Goal: Task Accomplishment & Management: Use online tool/utility

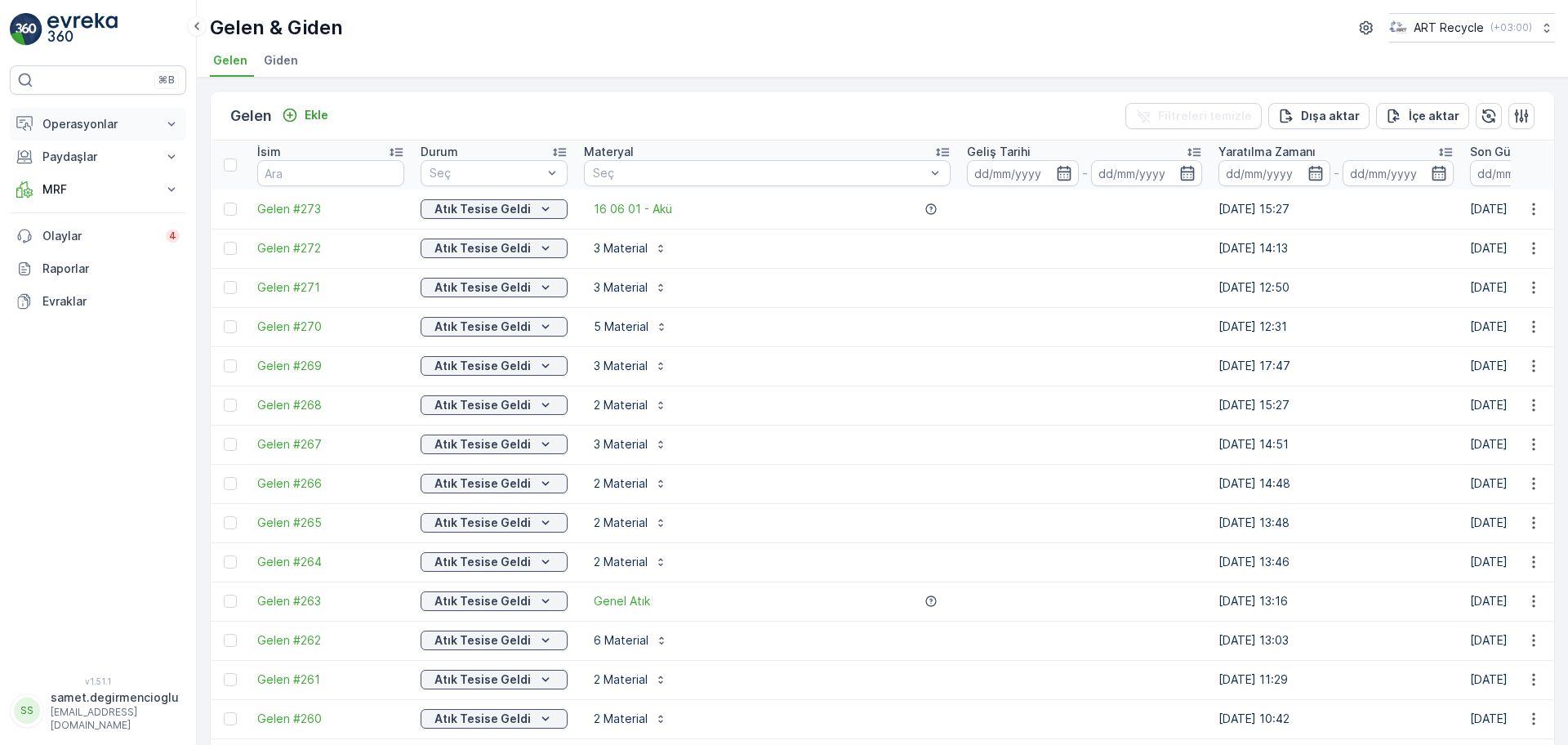
click at [84, 117] on p "Operasyonlar" at bounding box center [98, 124] width 111 height 16
click at [70, 203] on p "Rotalar & Görevler" at bounding box center [92, 197] width 101 height 16
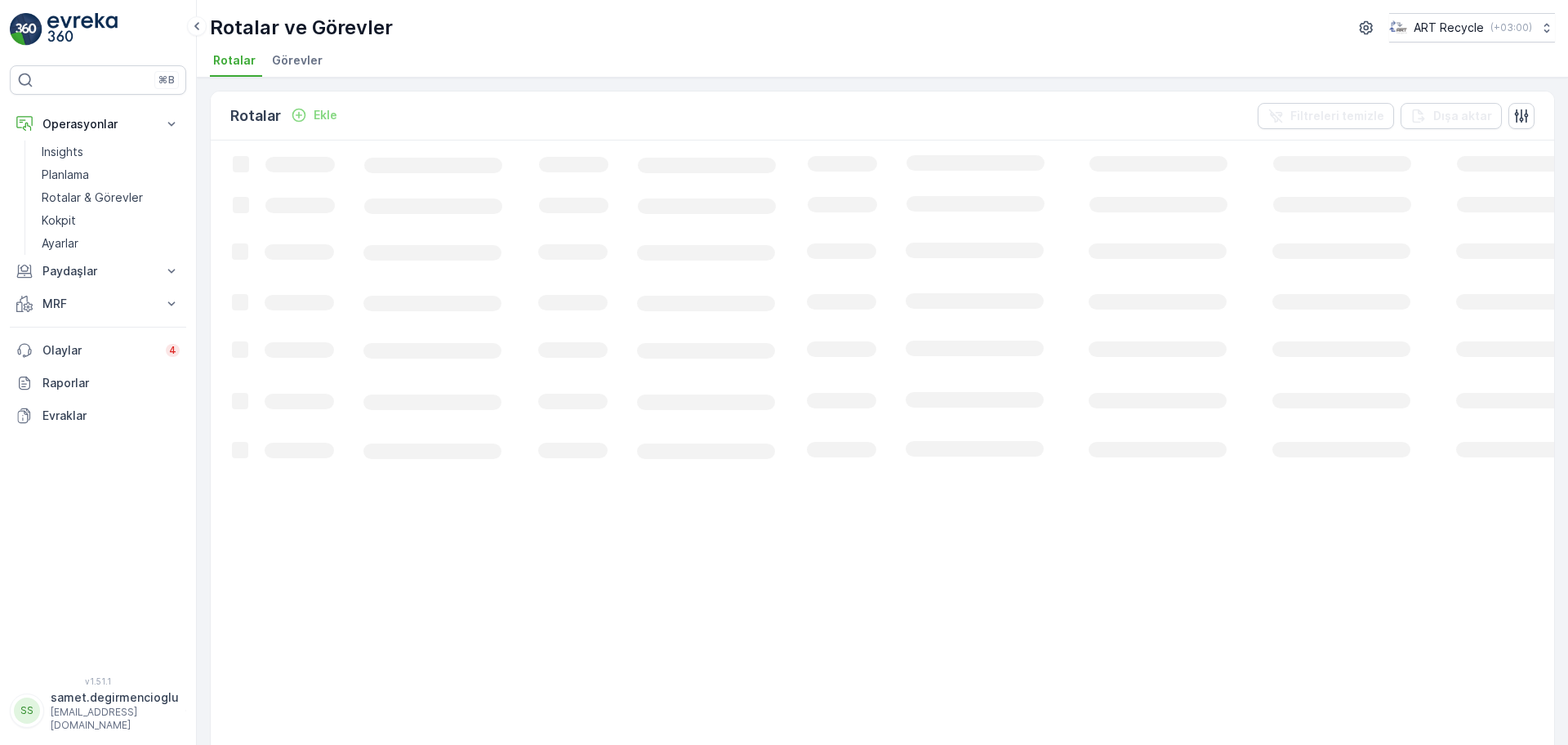
click at [277, 55] on span "Görevler" at bounding box center [297, 59] width 51 height 16
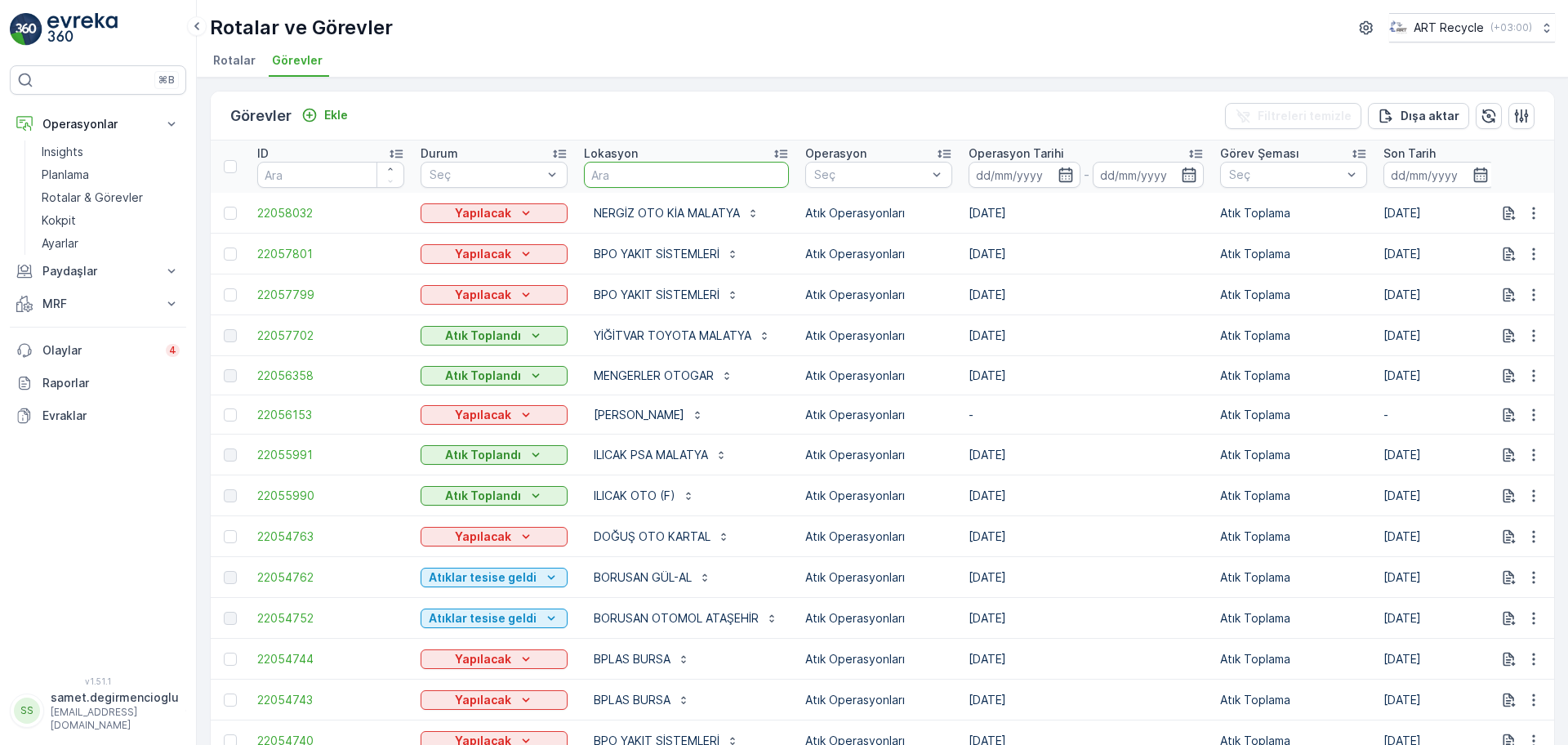
click at [710, 164] on input "text" at bounding box center [685, 175] width 205 height 26
type input "MEPA"
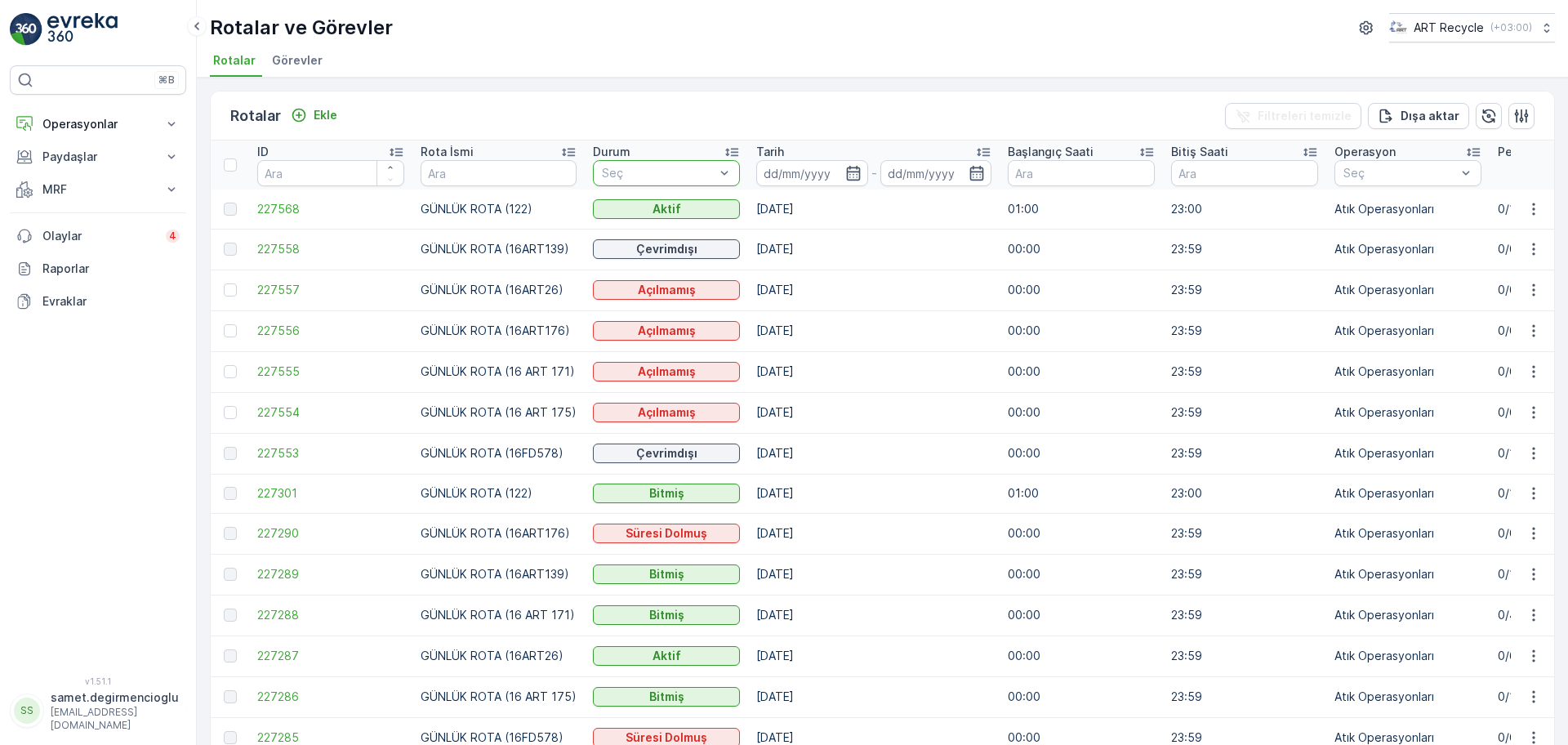
drag, startPoint x: 289, startPoint y: 58, endPoint x: 317, endPoint y: 33, distance: 37.5
click at [290, 58] on span "Görevler" at bounding box center [297, 59] width 51 height 16
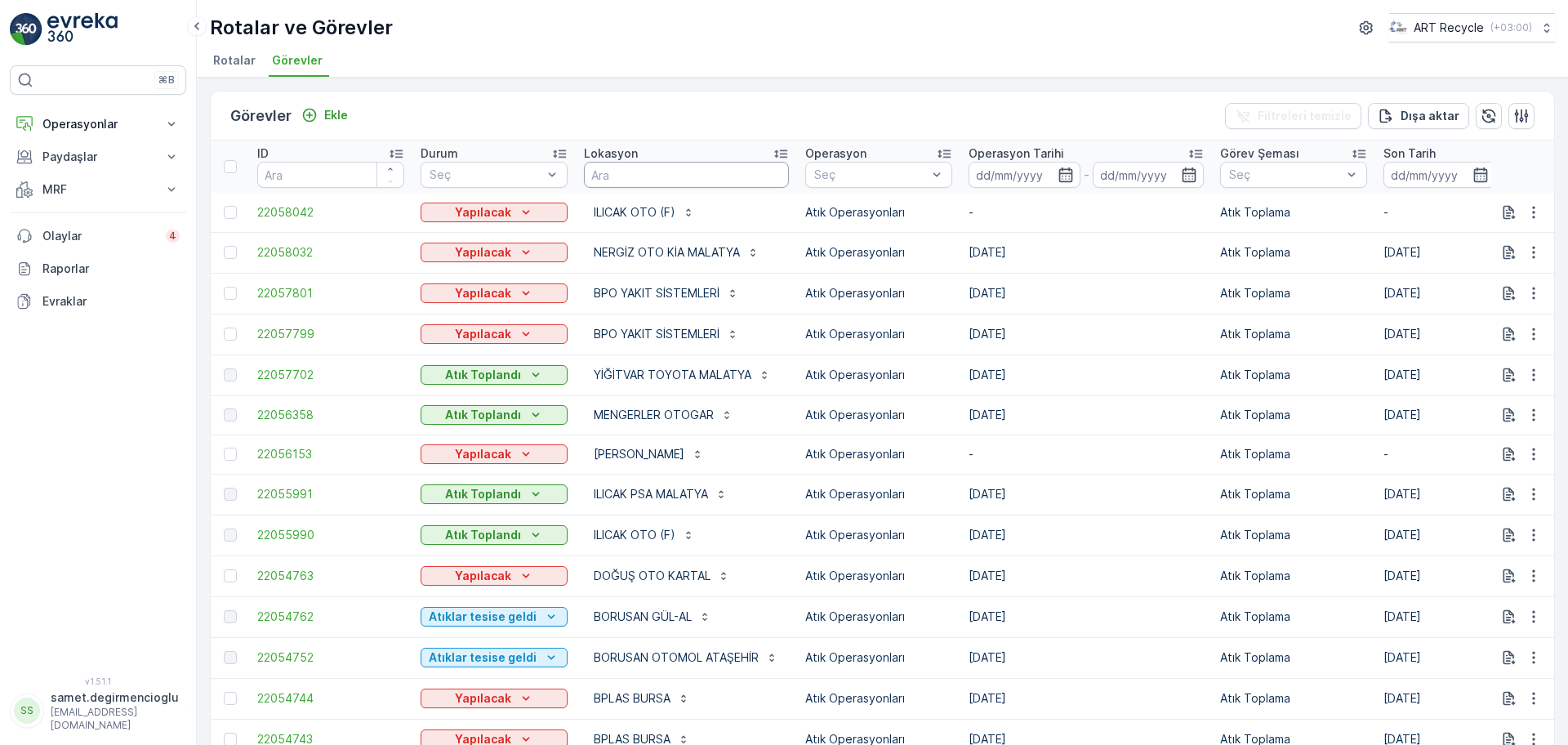
click at [632, 182] on input "text" at bounding box center [685, 175] width 205 height 26
type input "KÖSEKÖY"
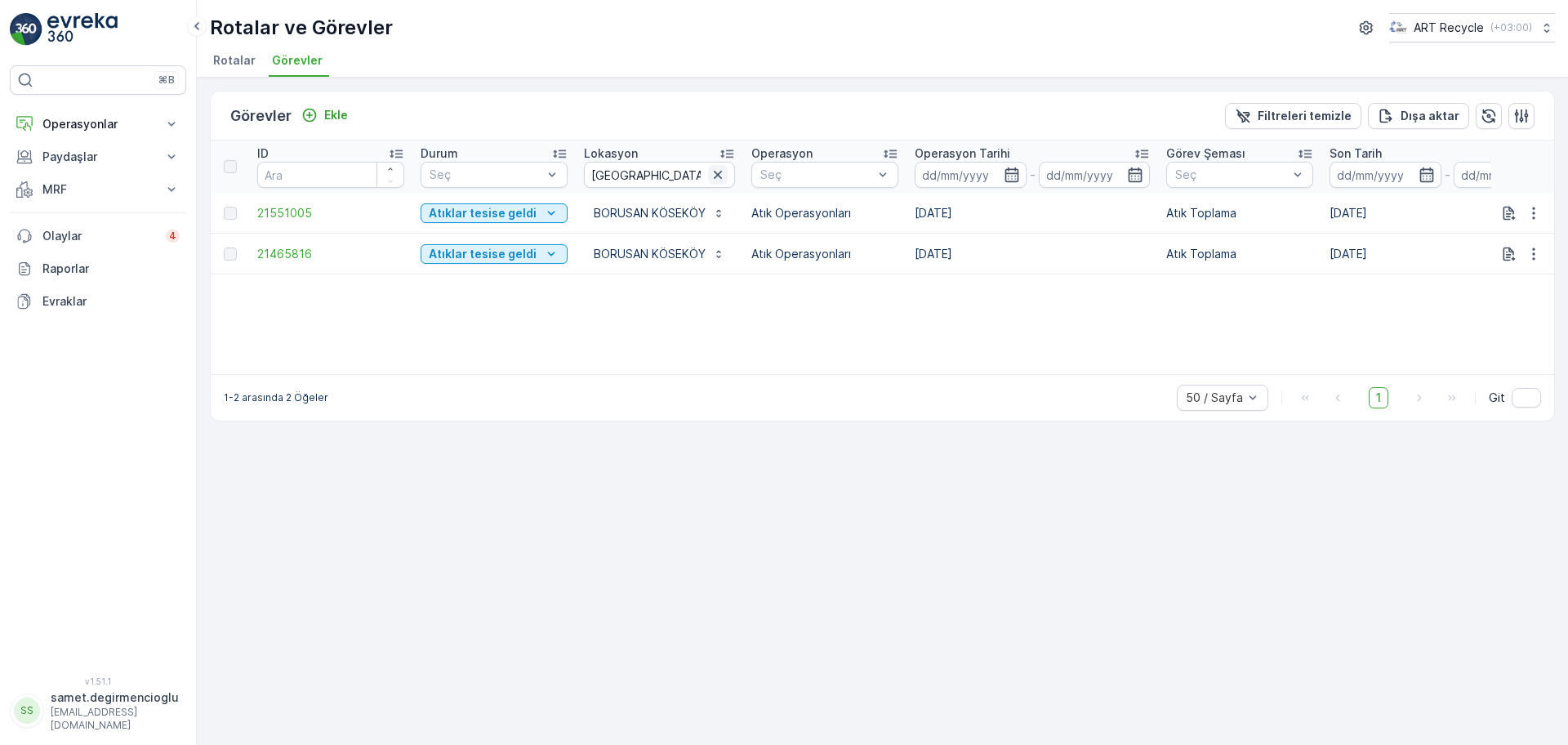
click at [718, 178] on icon "button" at bounding box center [717, 174] width 16 height 16
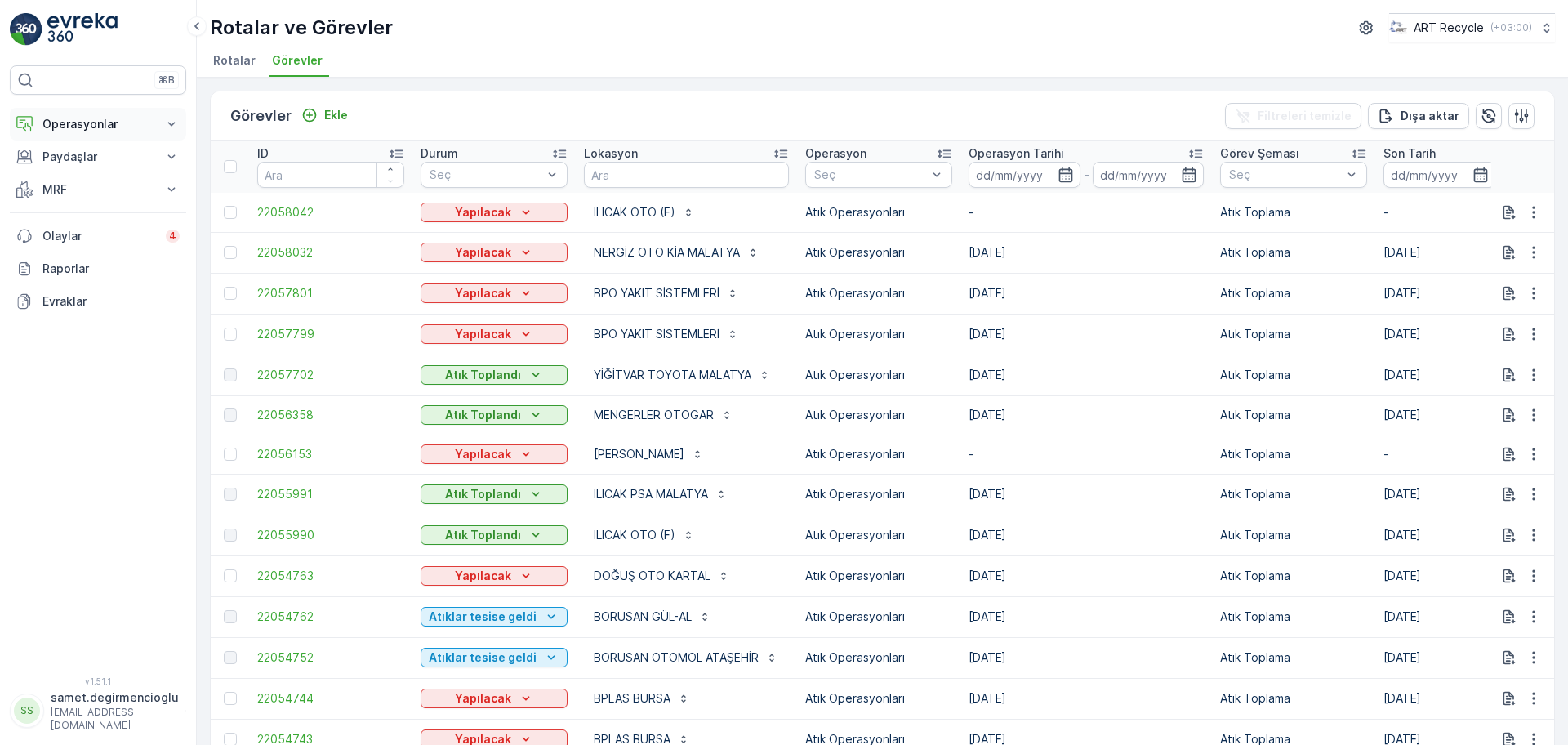
click at [89, 127] on p "Operasyonlar" at bounding box center [98, 124] width 111 height 16
click at [65, 163] on link "Planlama" at bounding box center [110, 175] width 151 height 23
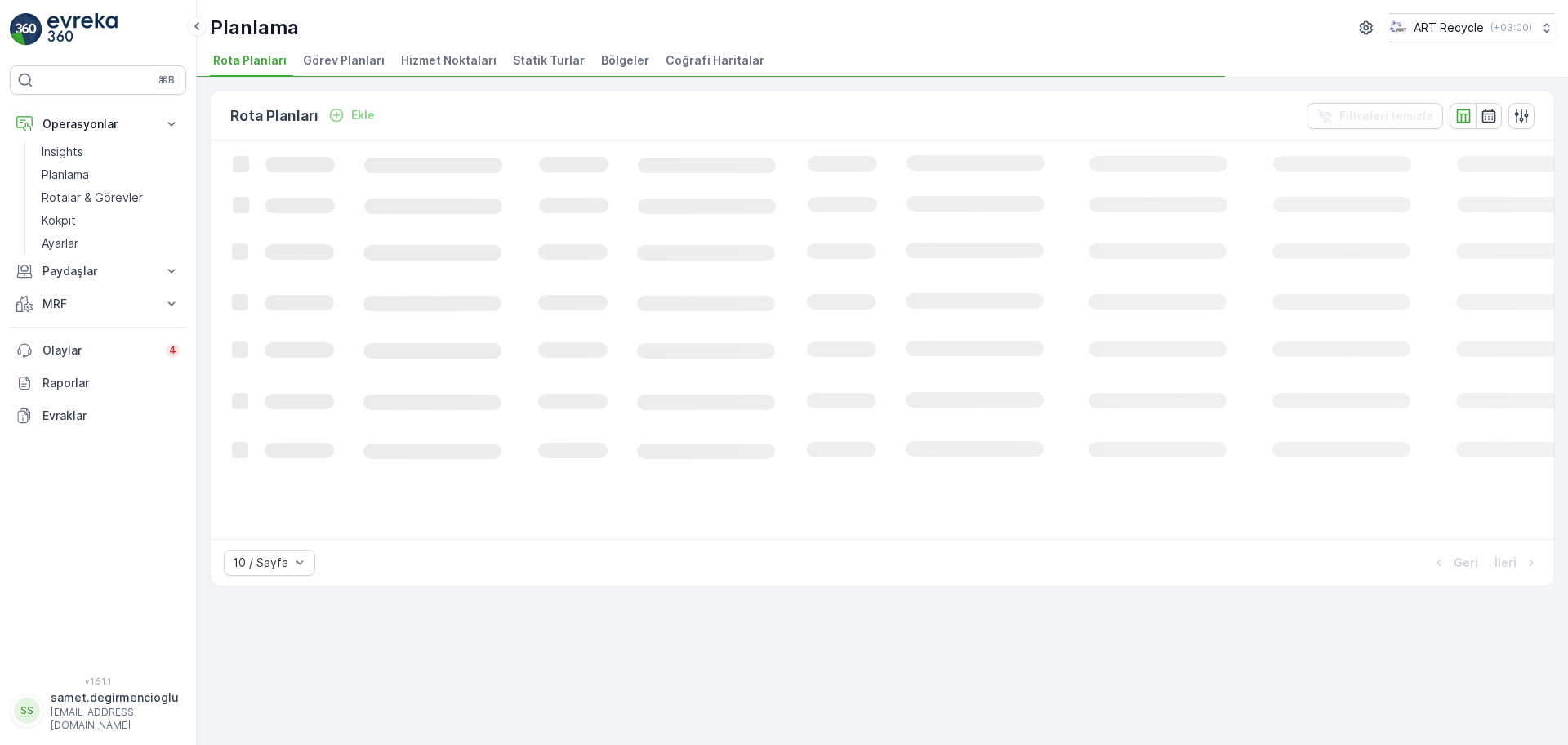
click at [434, 60] on span "Hizmet Noktaları" at bounding box center [448, 59] width 95 height 16
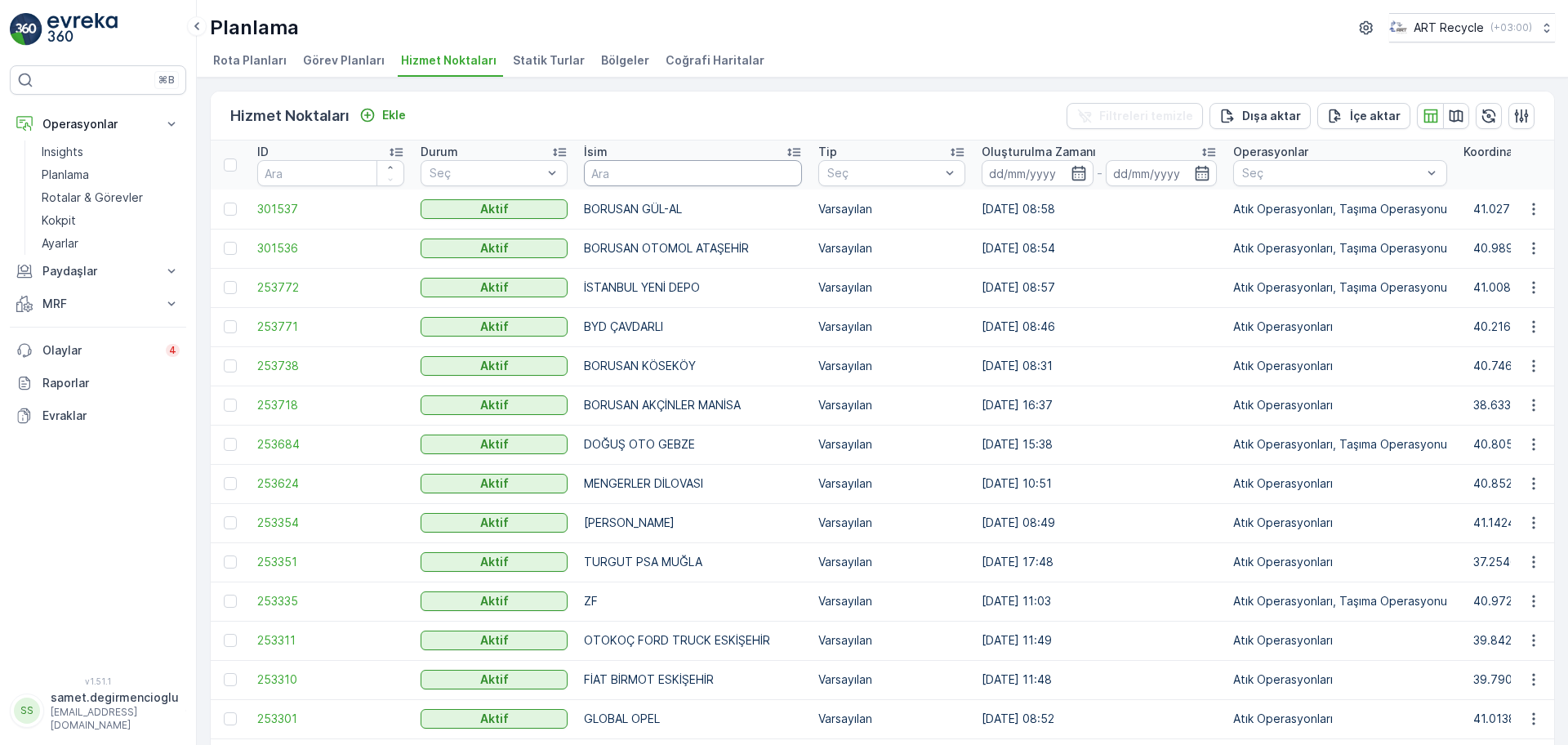
click at [642, 179] on input "text" at bounding box center [692, 174] width 218 height 26
type input "B"
type input "ER K"
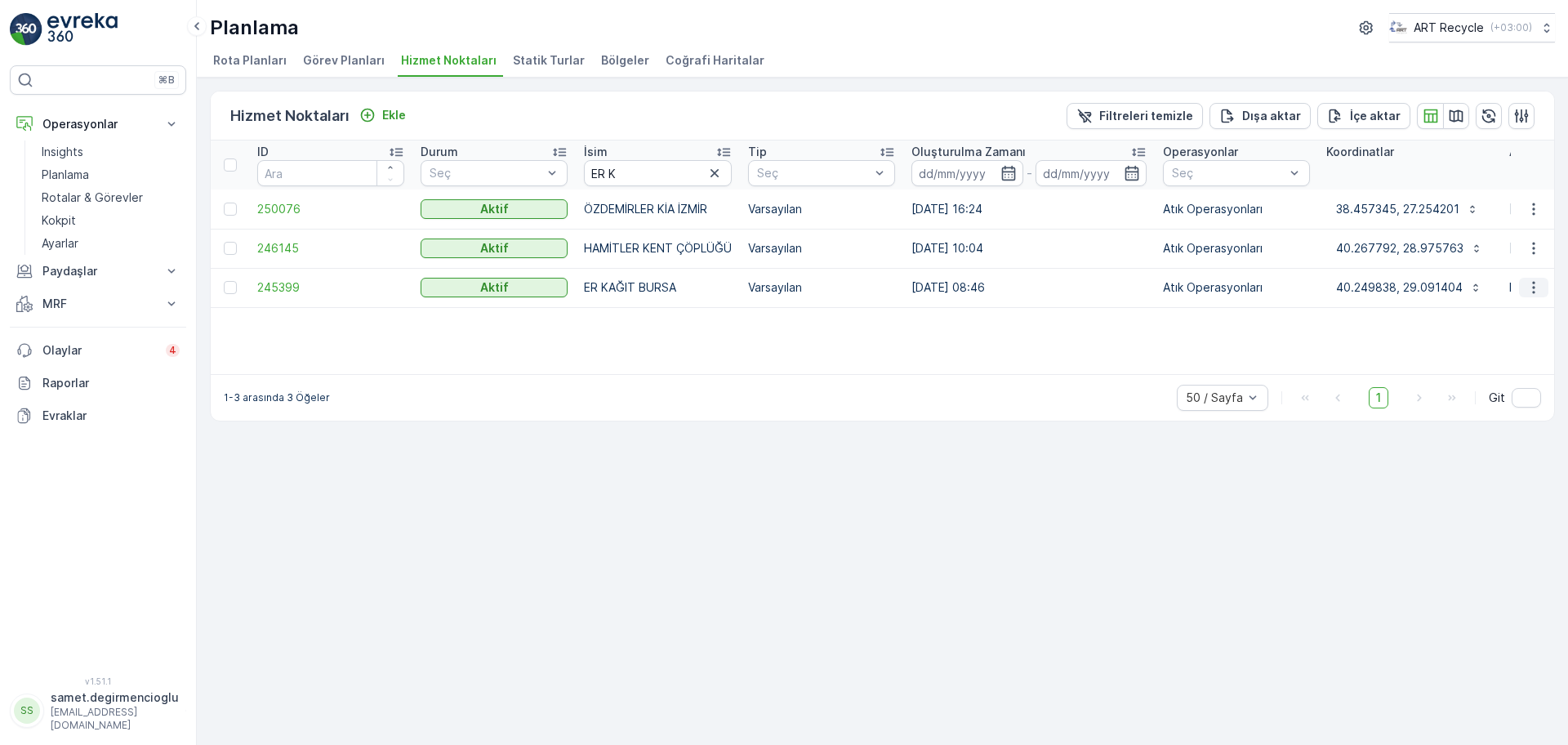
click at [1525, 286] on button "button" at bounding box center [1533, 287] width 29 height 20
click at [1461, 390] on div "Yeni Ad Hoc Görev Ekle" at bounding box center [1492, 381] width 148 height 23
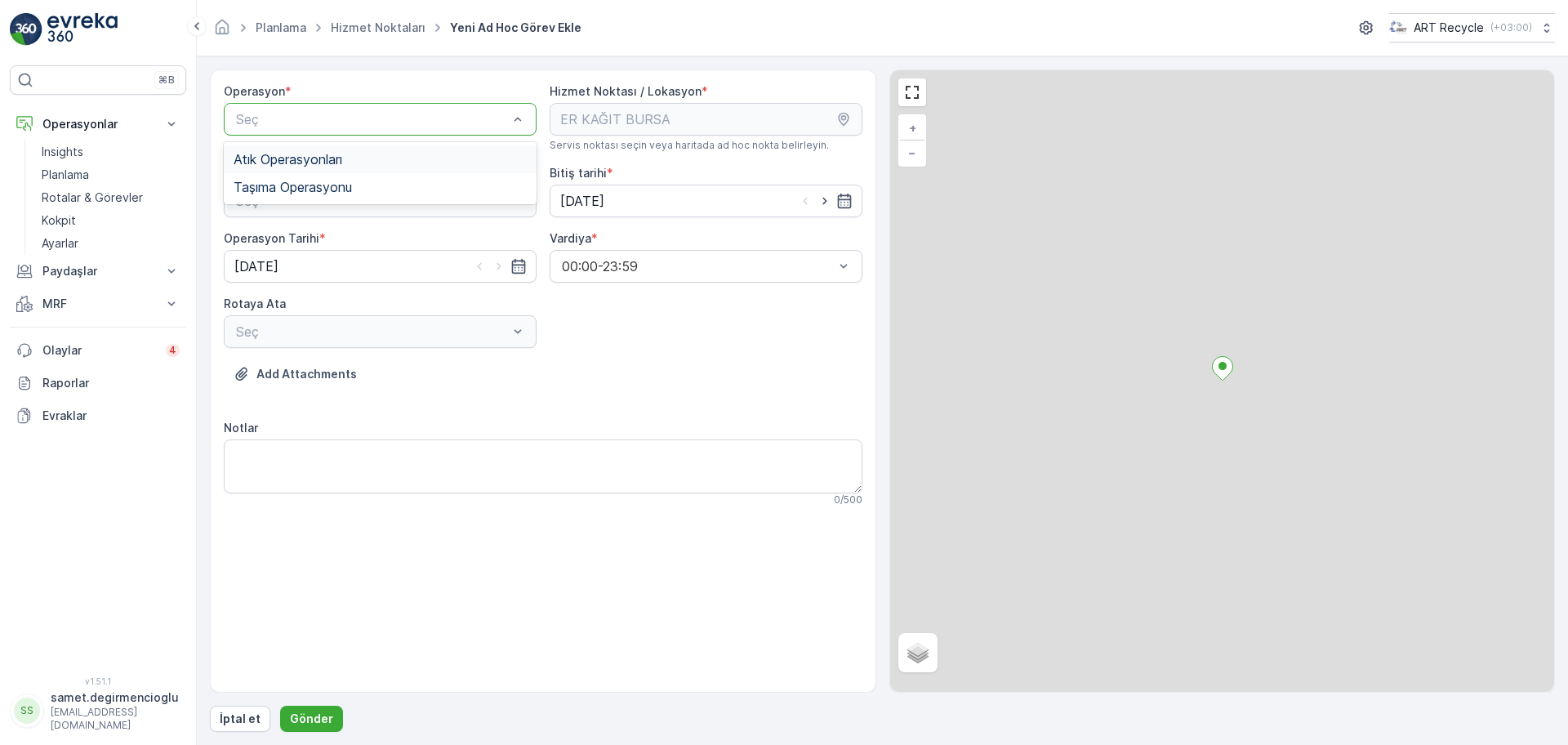
click at [306, 155] on span "Atık Operasyonları" at bounding box center [287, 160] width 109 height 15
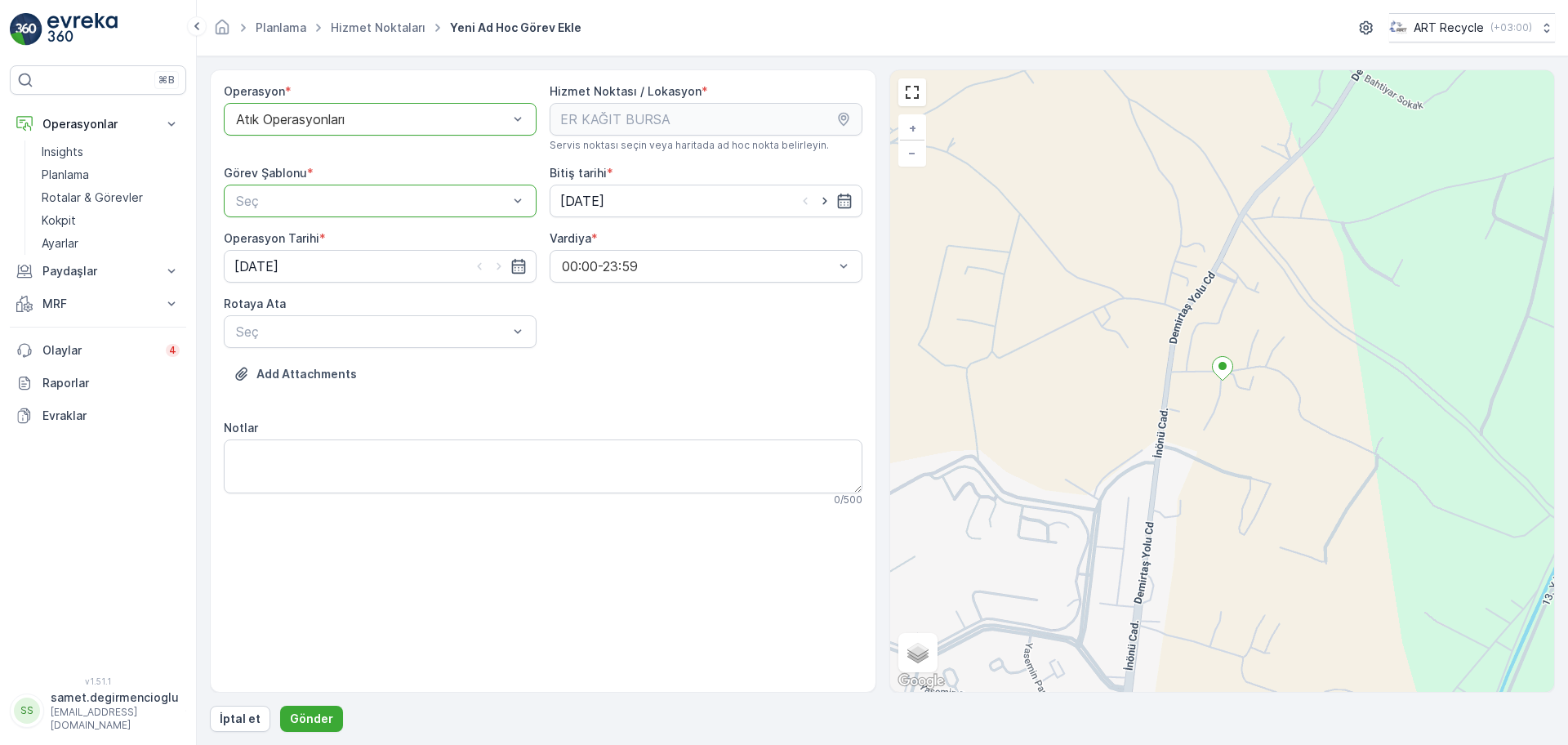
click at [316, 191] on p "Seç" at bounding box center [372, 200] width 272 height 20
click at [312, 197] on div at bounding box center [372, 201] width 276 height 15
click at [294, 276] on span "Atık Bırakma" at bounding box center [270, 269] width 75 height 15
click at [295, 319] on div "Seç" at bounding box center [379, 331] width 312 height 33
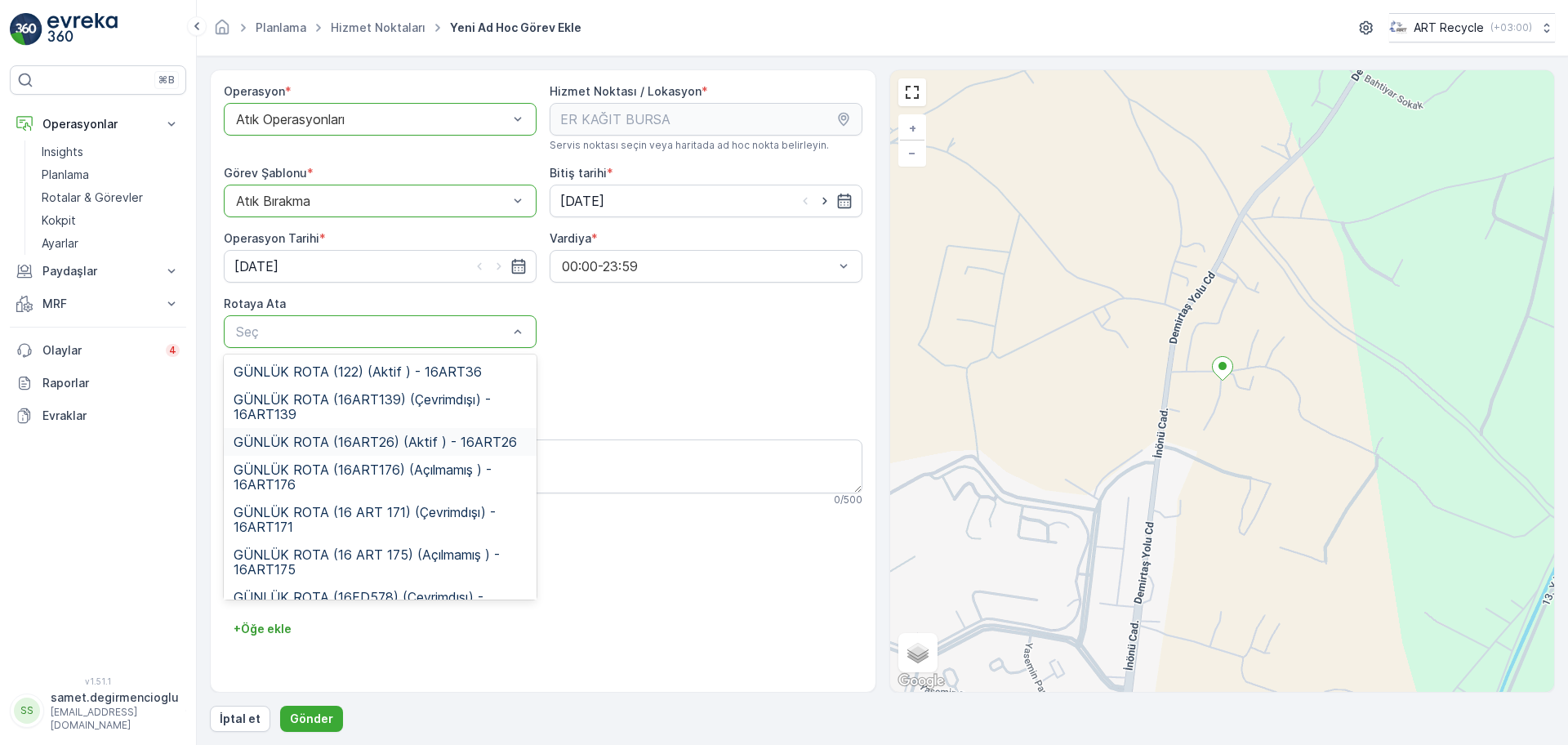
click at [345, 432] on div "GÜNLÜK ROTA (16ART26) (Aktif ) - 16ART26" at bounding box center [379, 441] width 312 height 27
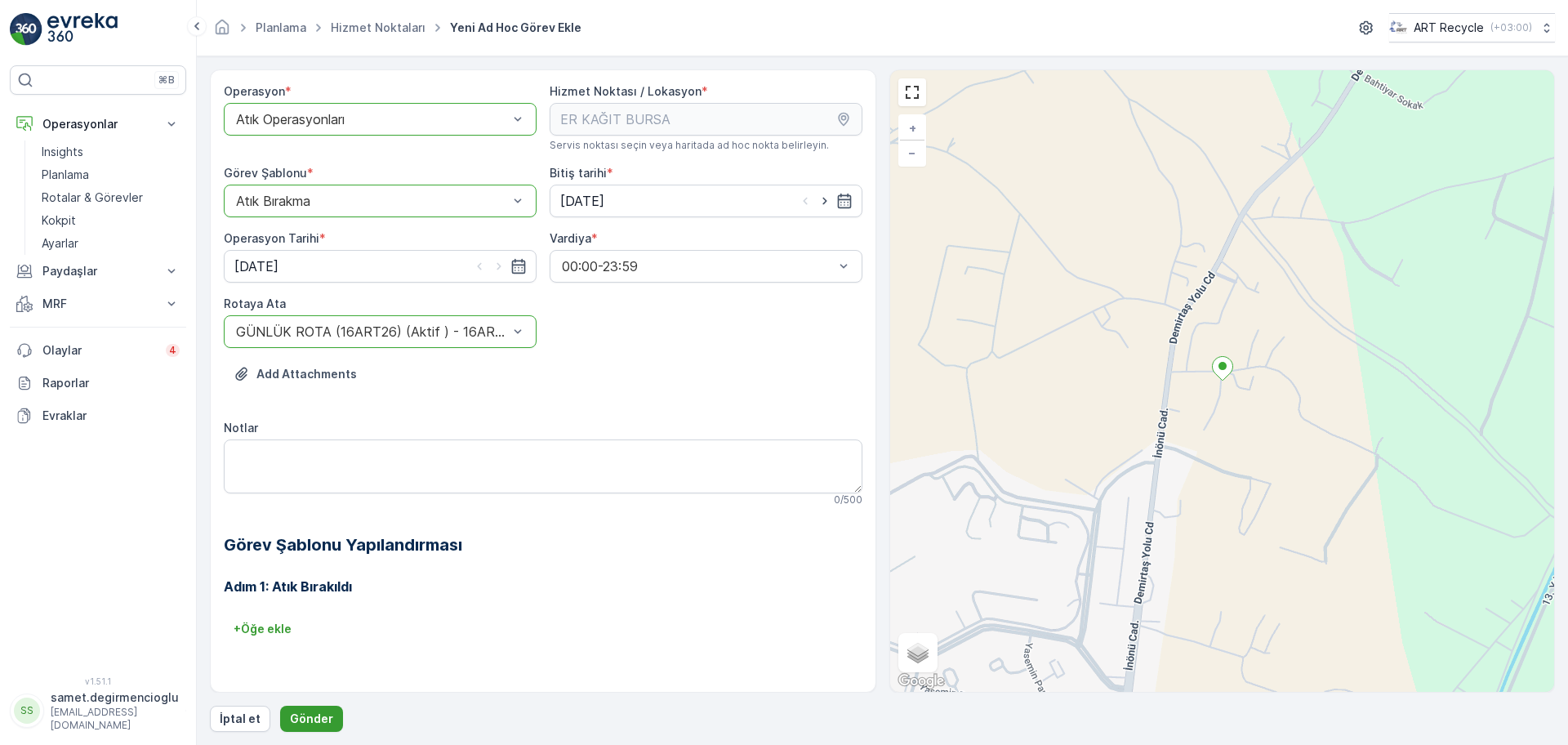
click at [311, 721] on p "Gönder" at bounding box center [312, 719] width 43 height 16
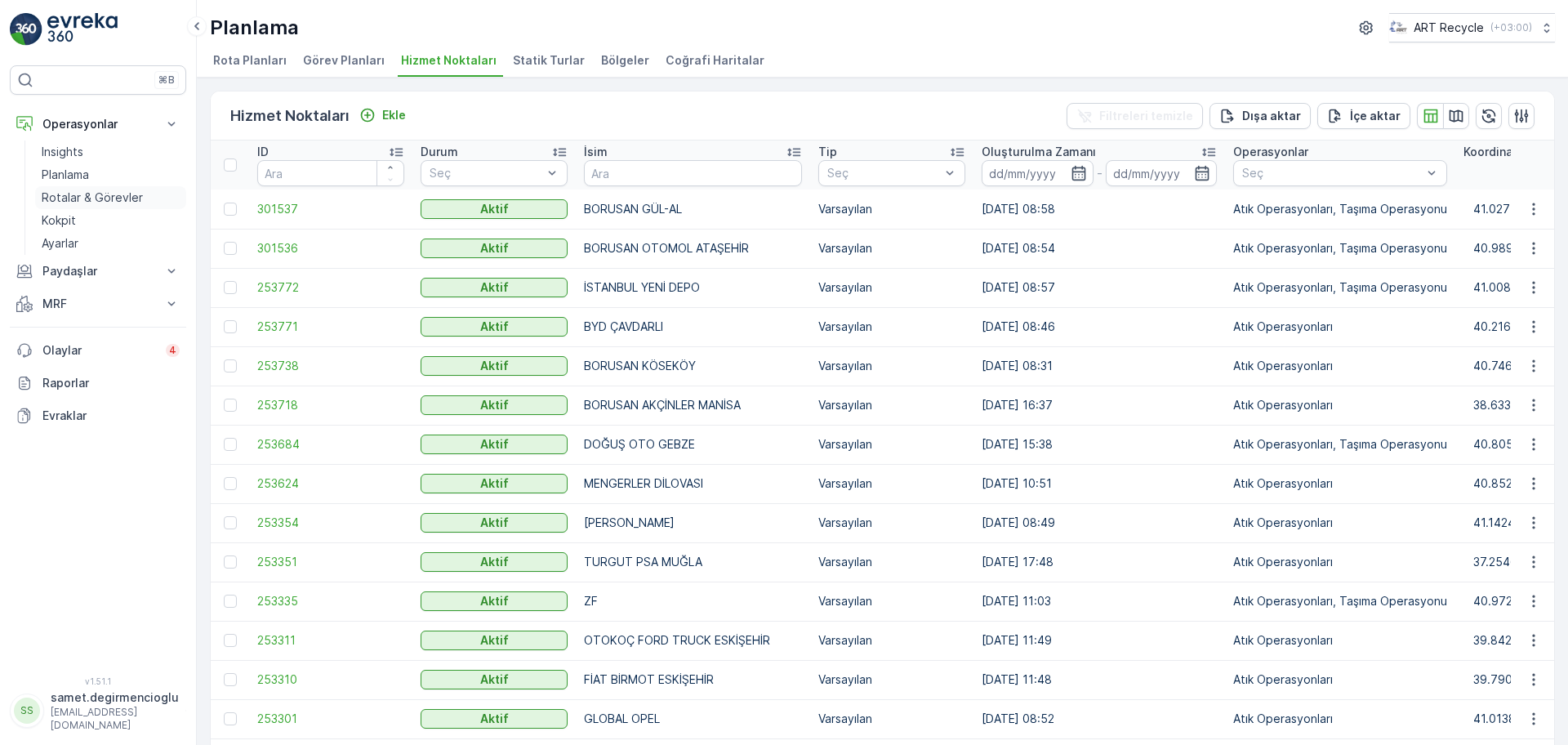
click at [76, 201] on p "Rotalar & Görevler" at bounding box center [92, 197] width 101 height 16
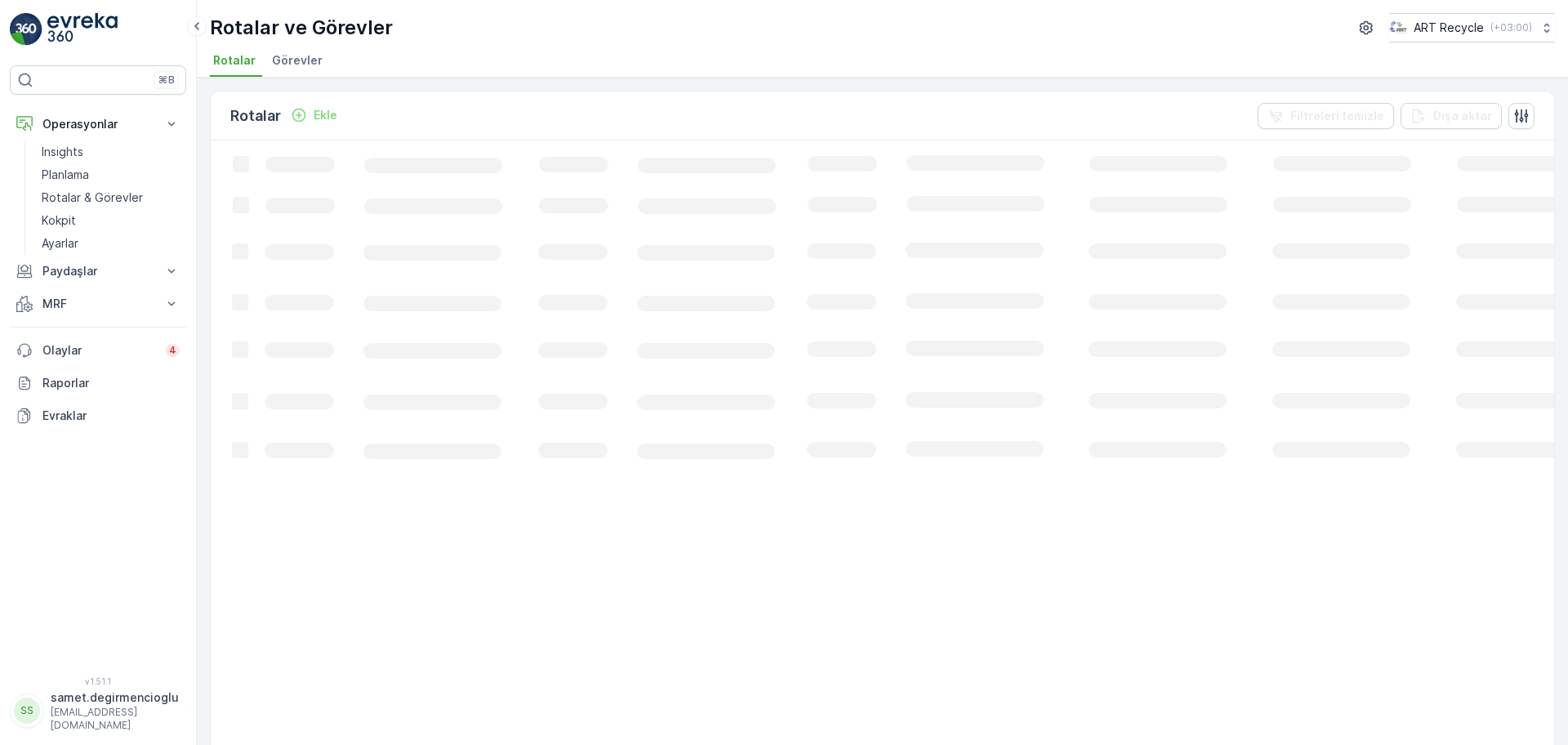
click at [303, 65] on span "Görevler" at bounding box center [297, 59] width 51 height 16
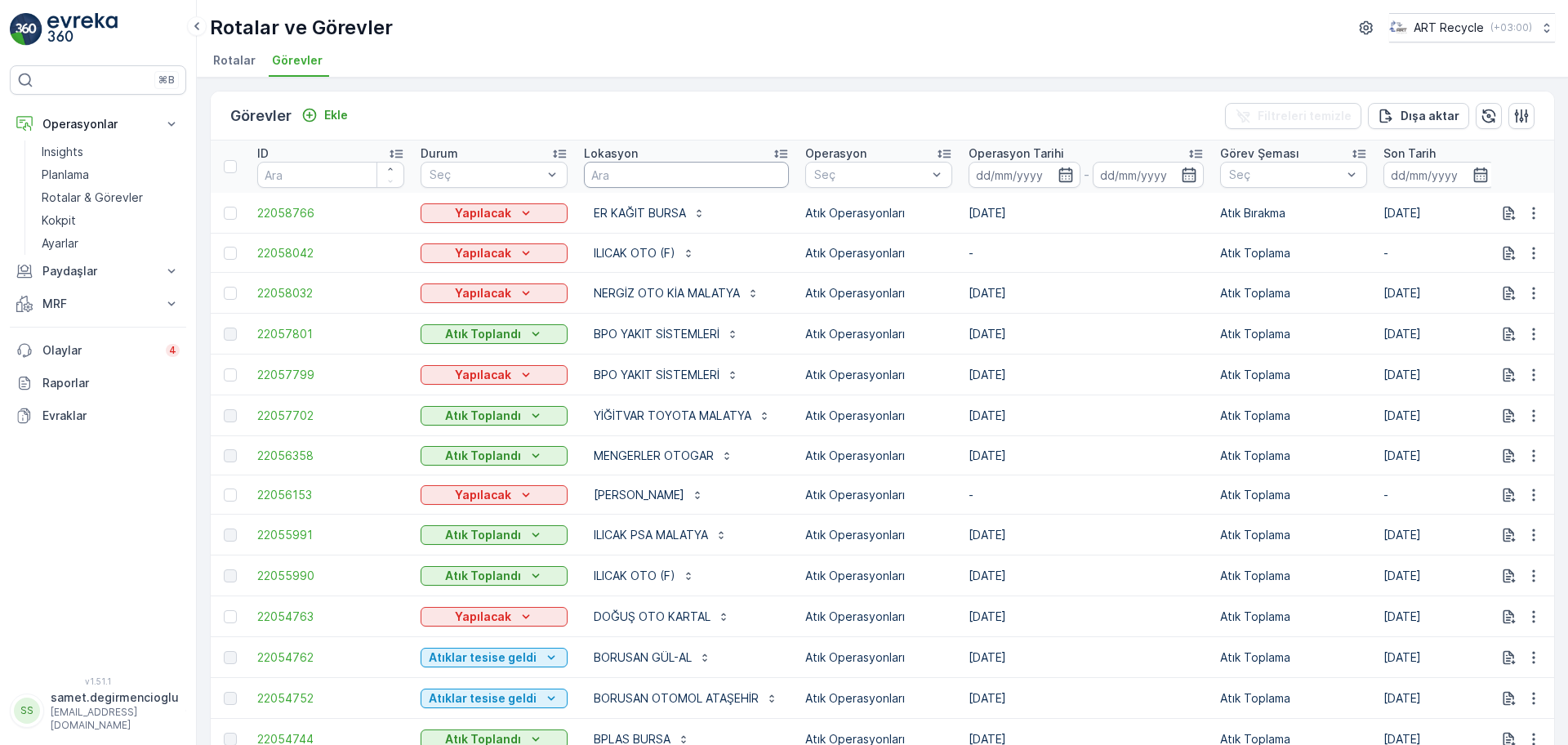
click at [660, 168] on input "text" at bounding box center [685, 175] width 205 height 26
click at [1021, 182] on input at bounding box center [1024, 175] width 112 height 26
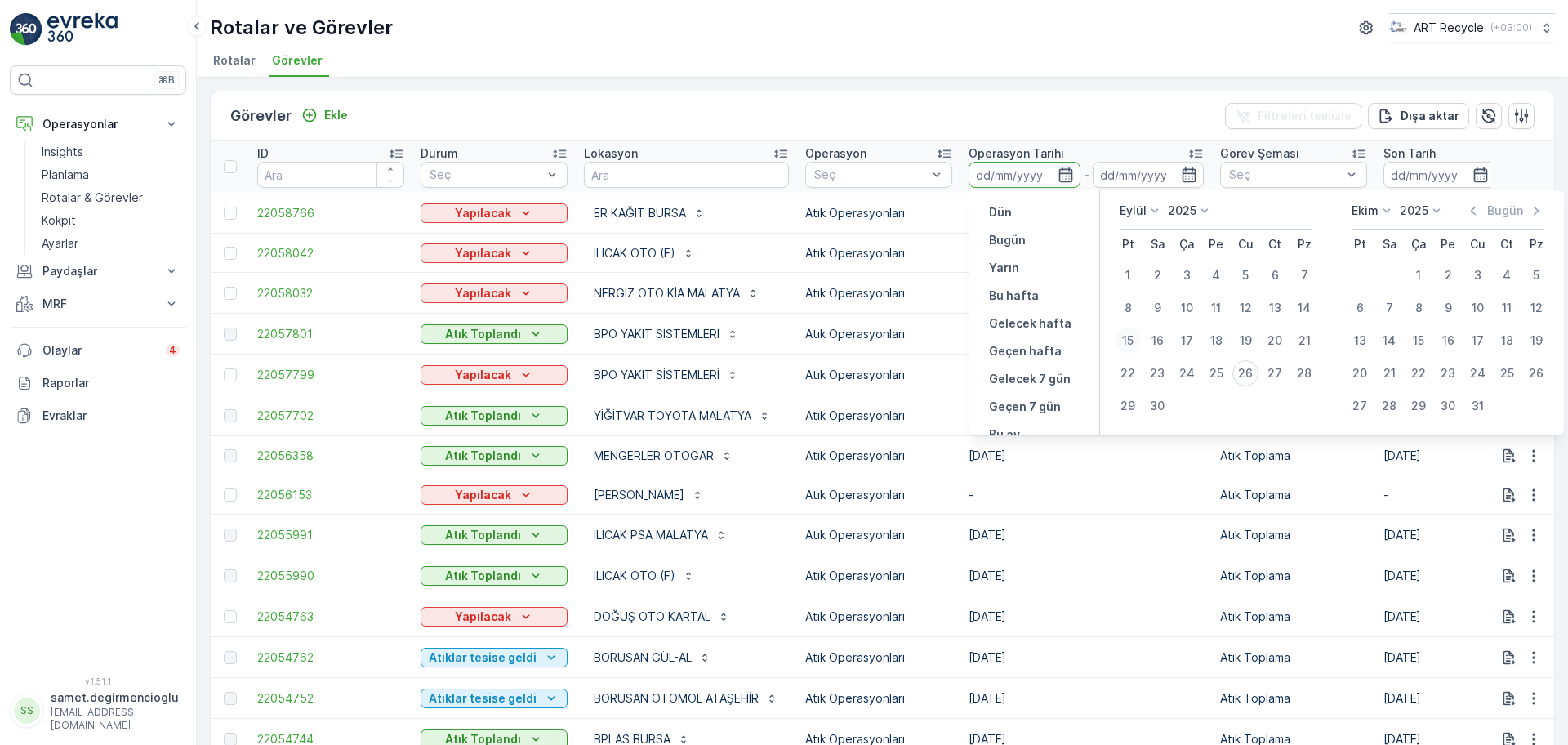
click at [1126, 331] on div "15" at bounding box center [1128, 341] width 26 height 26
type input "15.09.2025"
click at [1126, 330] on div "15" at bounding box center [1128, 341] width 26 height 26
type input "15.09.2025"
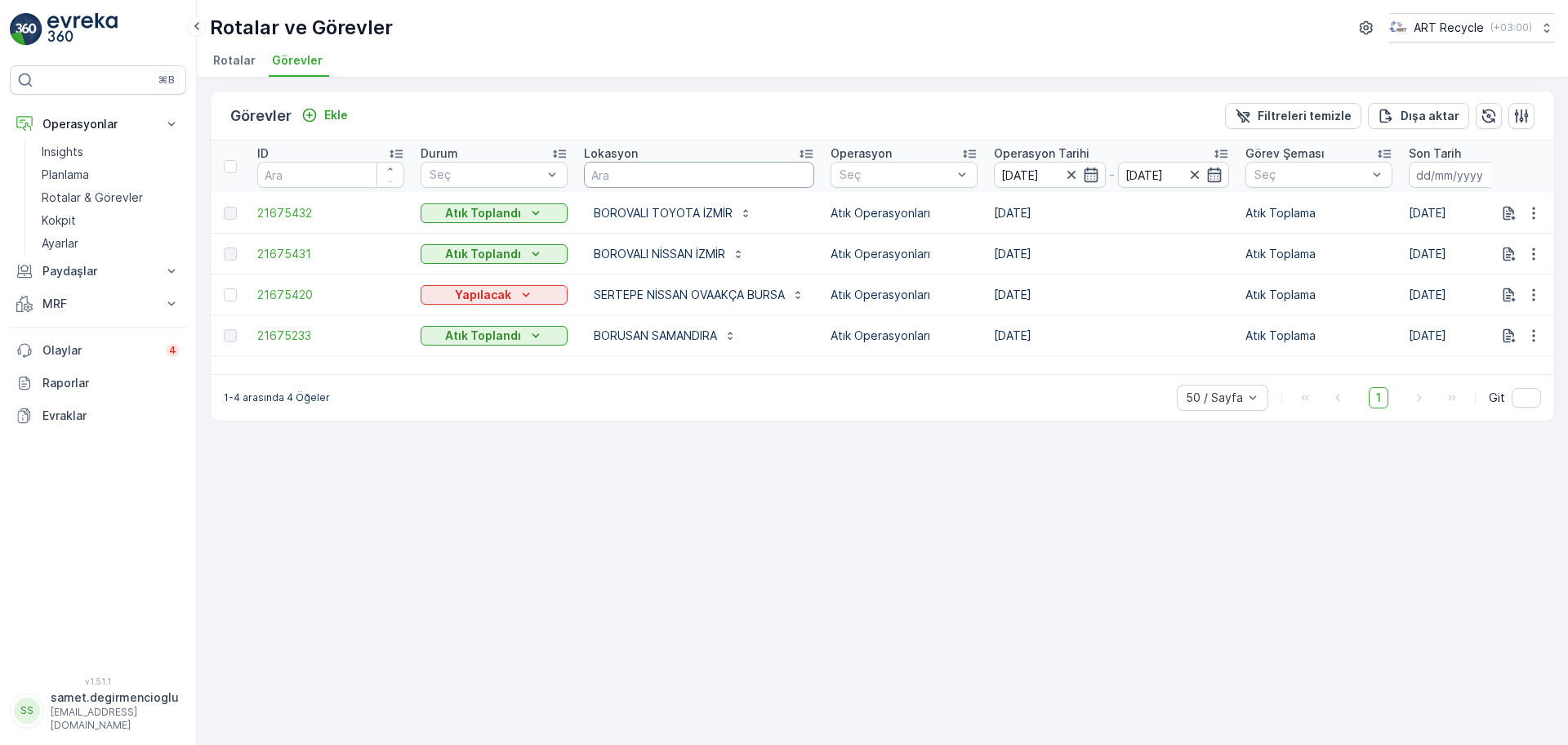
click at [655, 173] on input "text" at bounding box center [699, 175] width 230 height 26
click at [1074, 178] on icon "button" at bounding box center [1071, 174] width 16 height 16
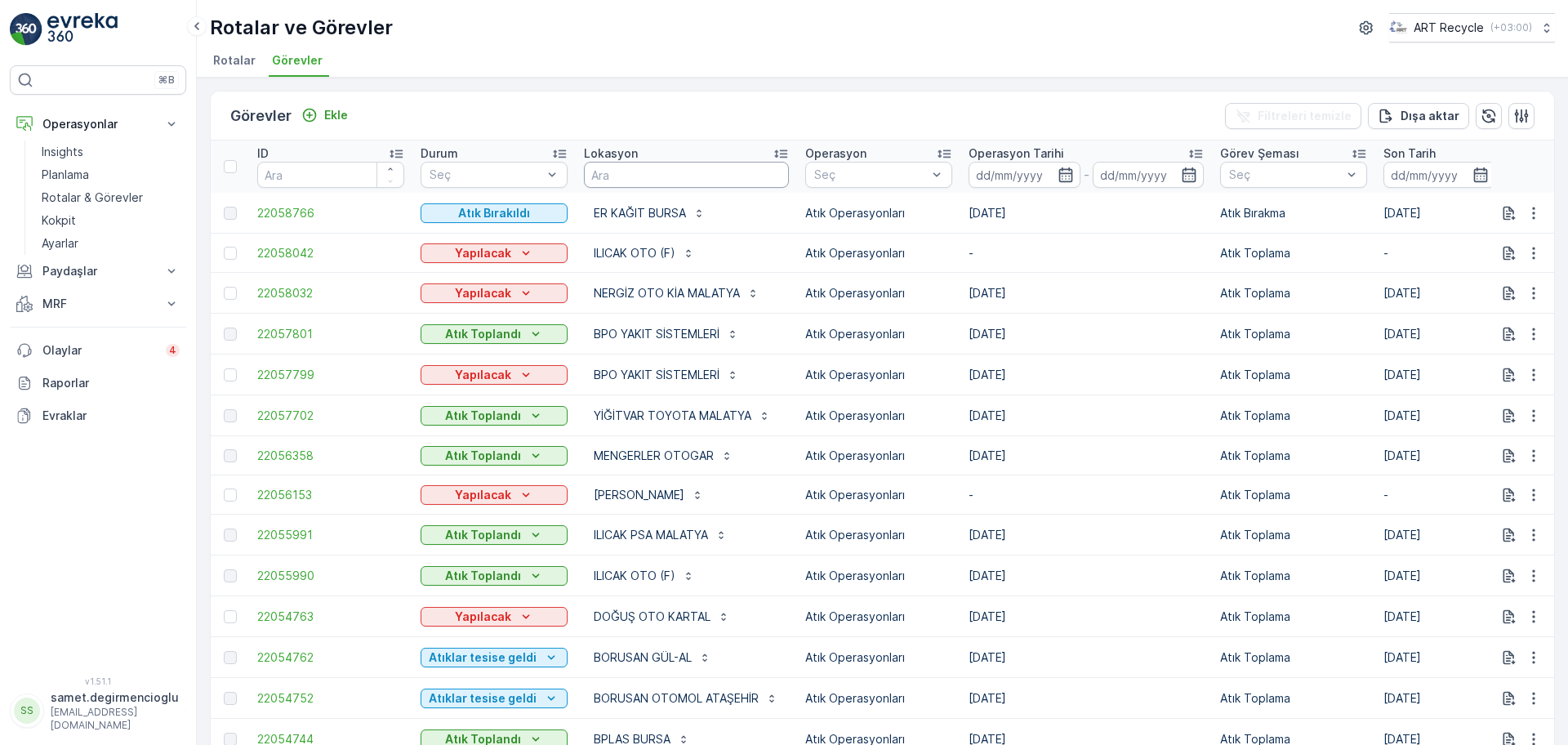
click at [700, 180] on input "text" at bounding box center [685, 175] width 205 height 26
type input "SAKARYA"
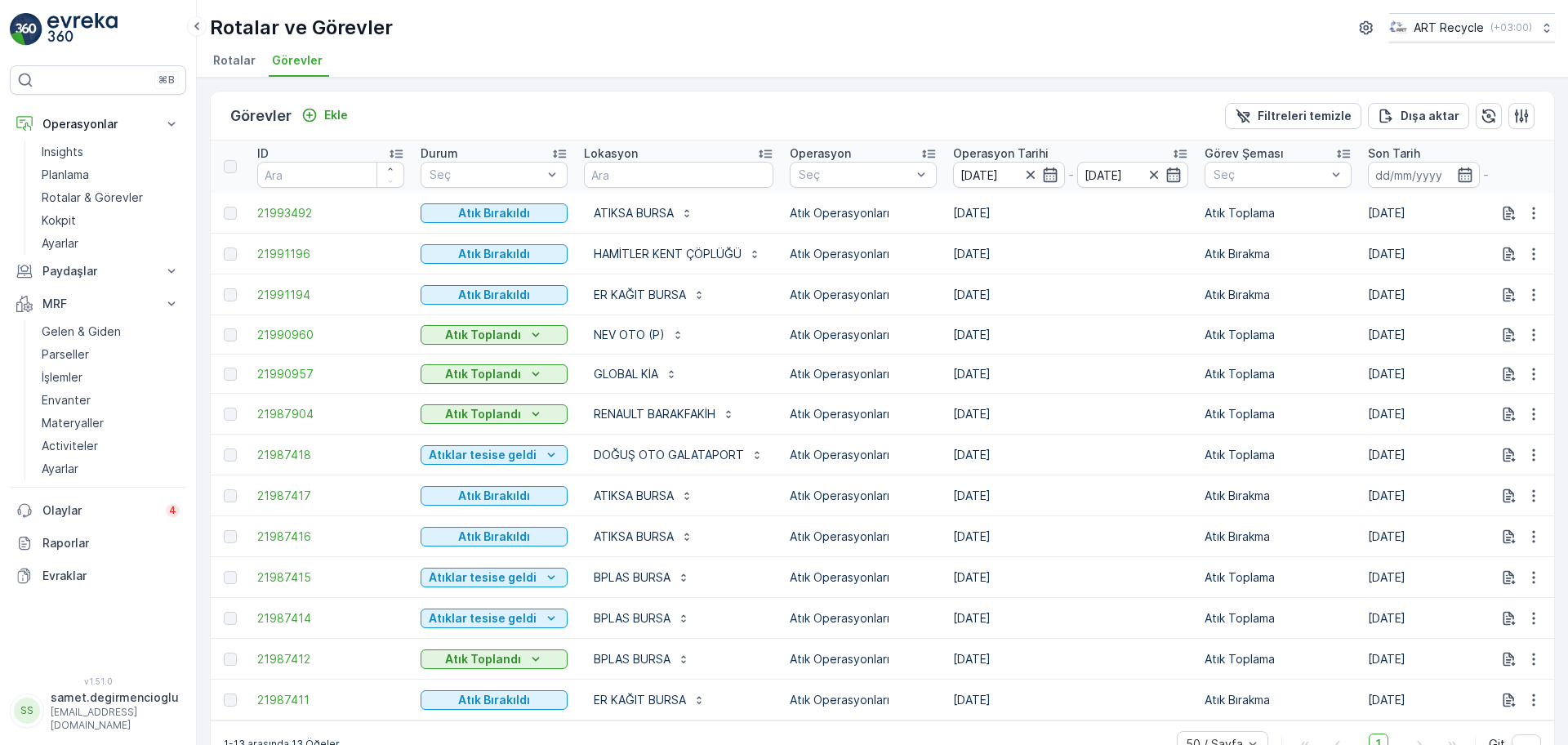
scroll to position [44, 0]
